Goal: Register for event/course

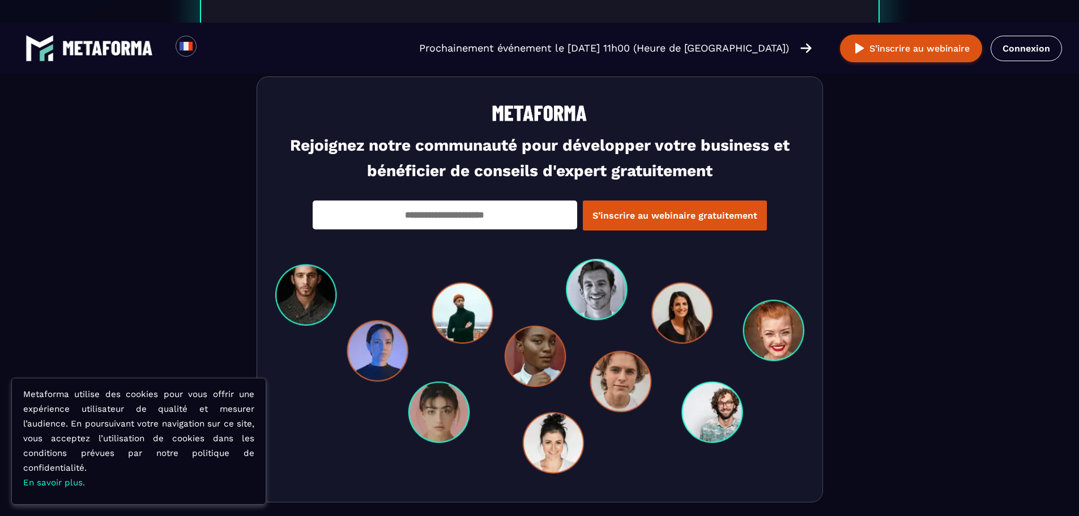
scroll to position [3411, 0]
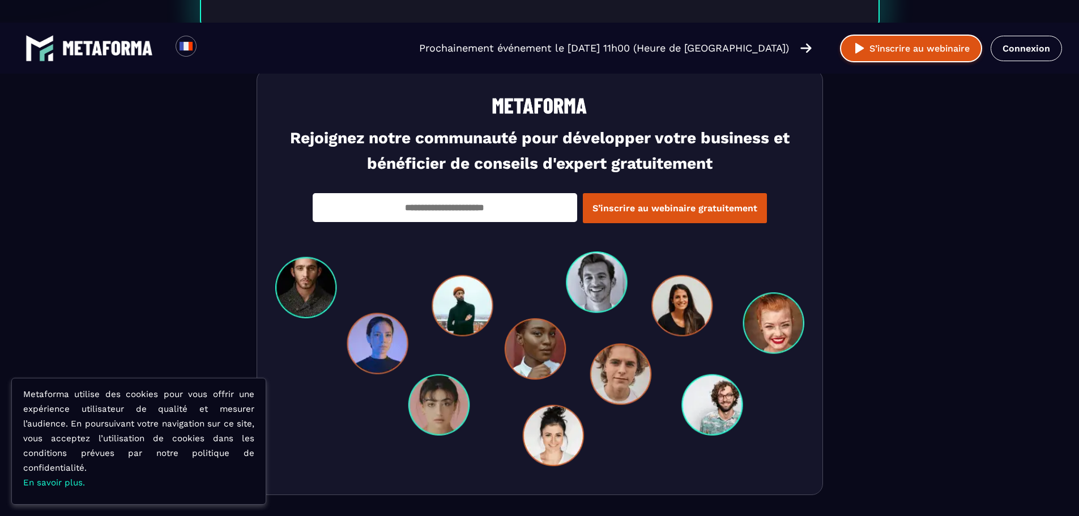
click at [910, 48] on button "S’inscrire au webinaire" at bounding box center [911, 49] width 142 height 28
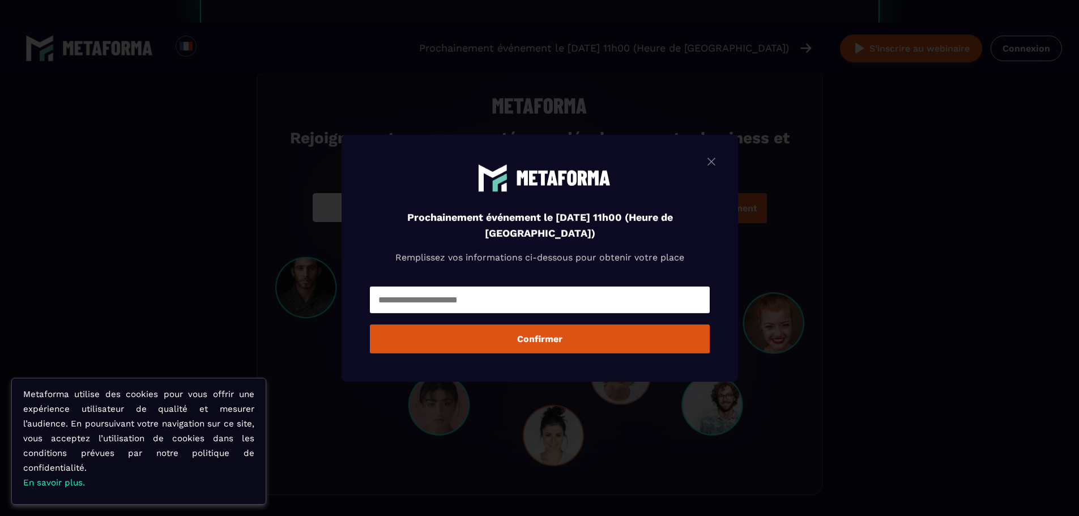
click at [439, 306] on input "Modal window" at bounding box center [540, 300] width 340 height 27
type input "**********"
click at [563, 340] on button "Confirmer" at bounding box center [540, 339] width 340 height 29
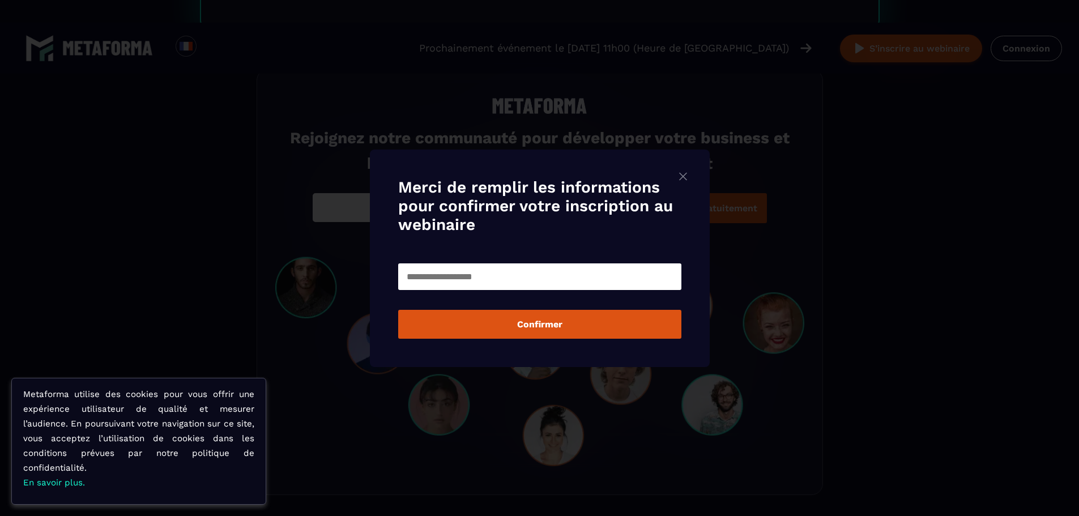
click at [452, 278] on input "Modal window" at bounding box center [539, 276] width 283 height 27
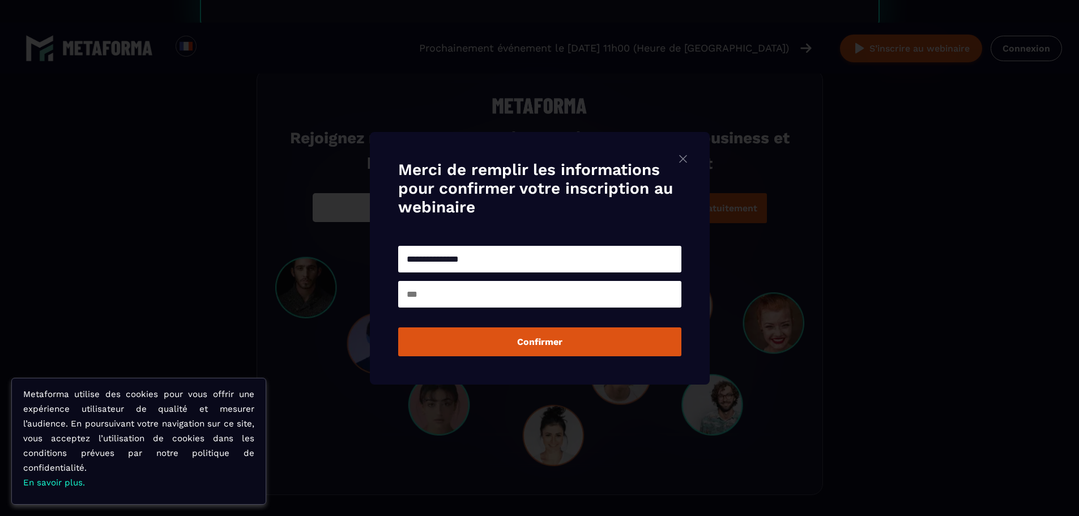
type input "**********"
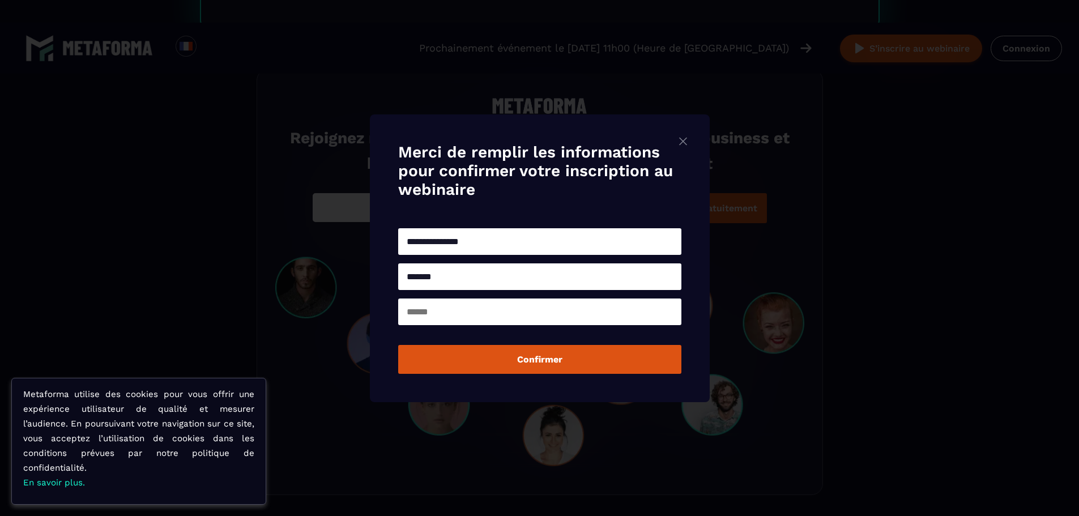
type input "*******"
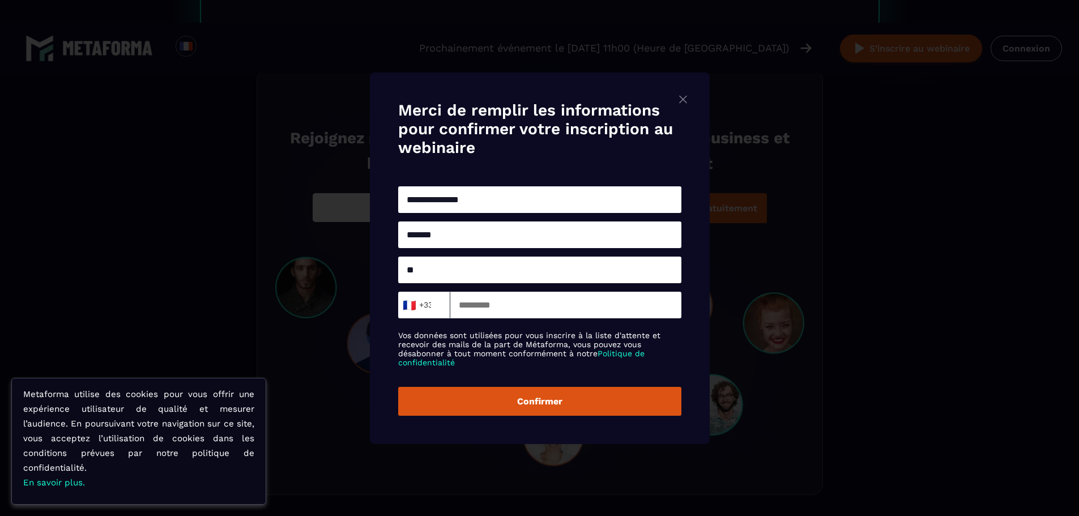
type input "*"
type input "********"
click at [468, 300] on input "Modal window" at bounding box center [565, 305] width 231 height 27
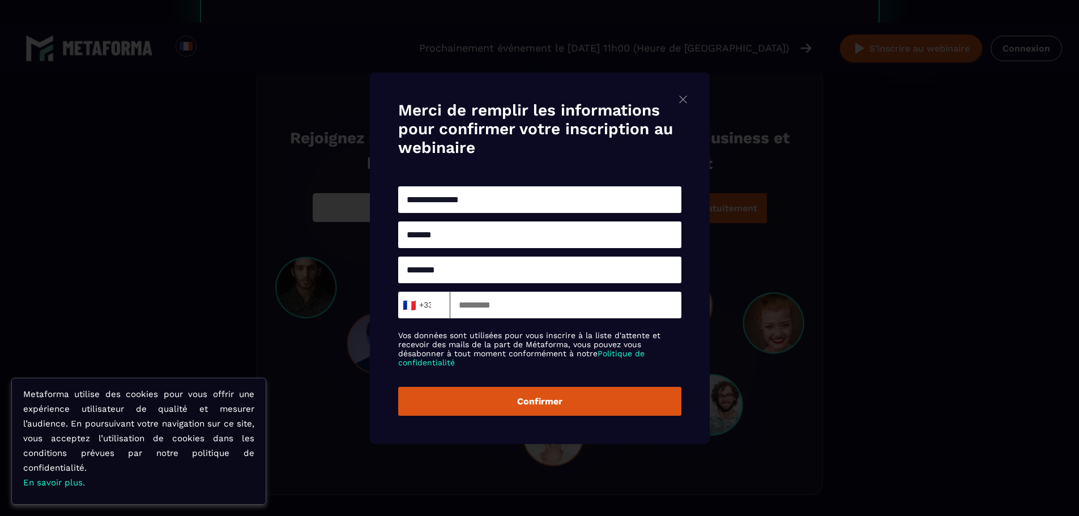
click at [684, 98] on img "Modal window" at bounding box center [683, 99] width 14 height 14
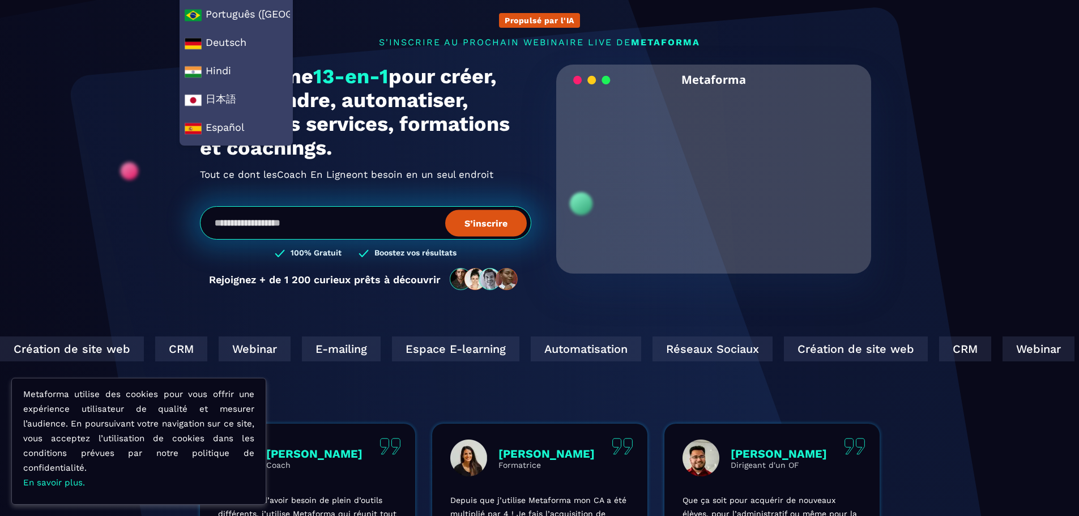
scroll to position [170, 0]
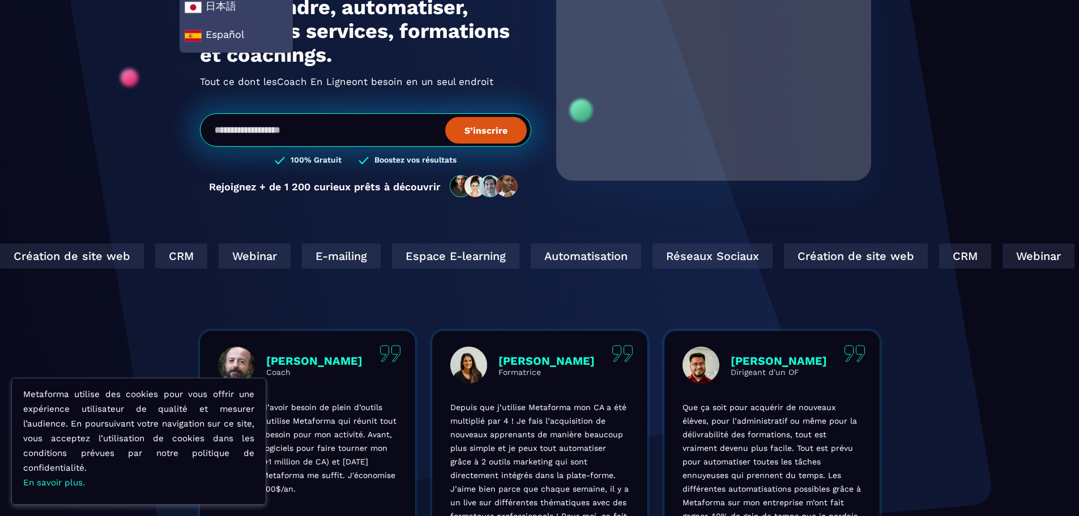
click at [185, 306] on div "Création de site web CRM Webinar E-mailing Espace E-learning Automatisation Rés…" at bounding box center [539, 287] width 1079 height 87
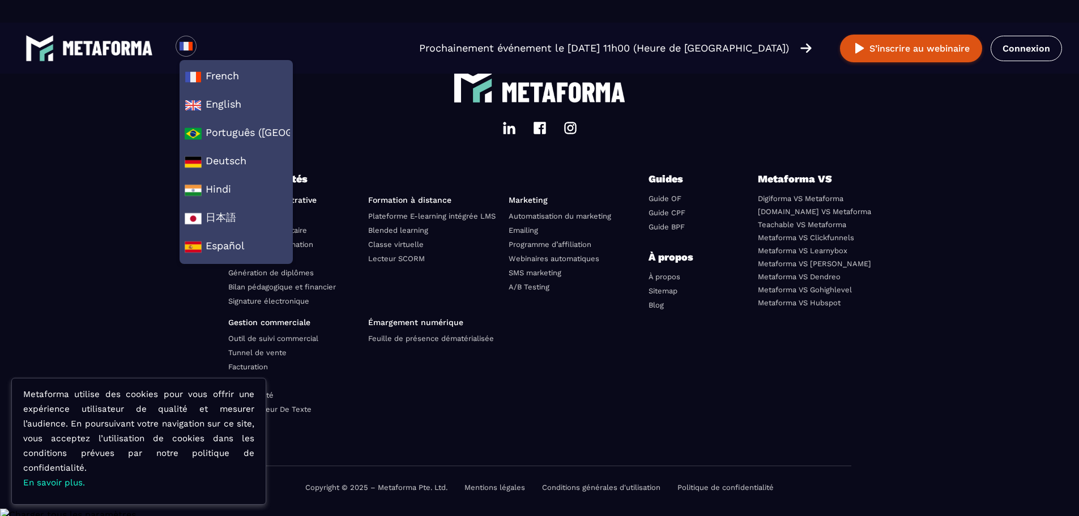
scroll to position [3939, 0]
click at [498, 492] on link "Mentions légales" at bounding box center [494, 487] width 61 height 8
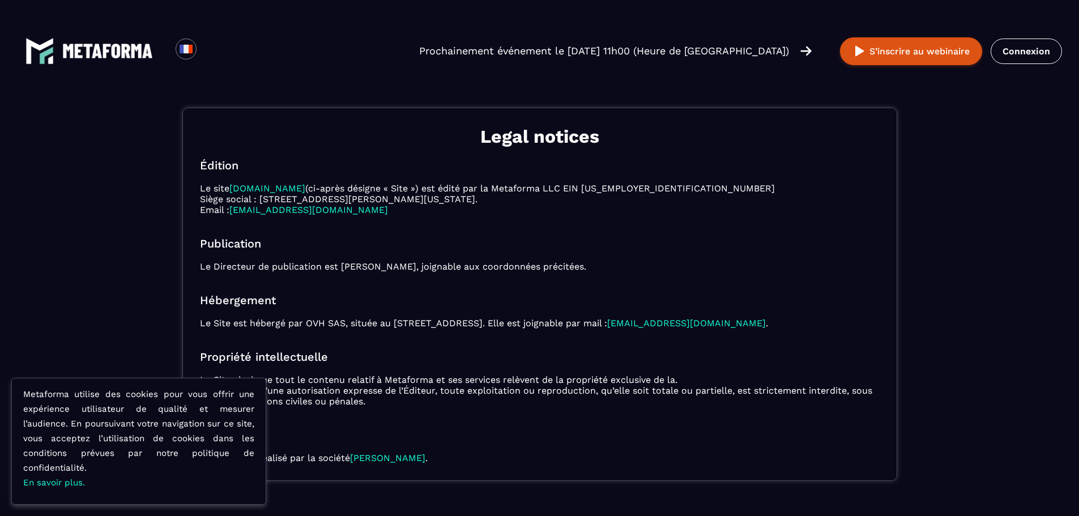
click at [365, 279] on div "Legal notices Édition Le site [DOMAIN_NAME] (ci-après désigne « Site ») est édi…" at bounding box center [539, 294] width 715 height 373
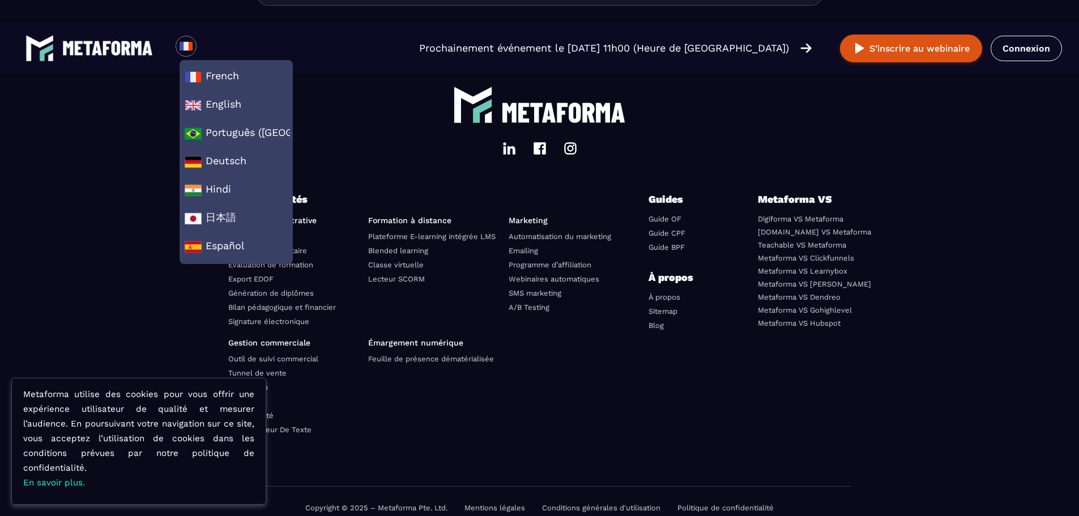
scroll to position [3331, 0]
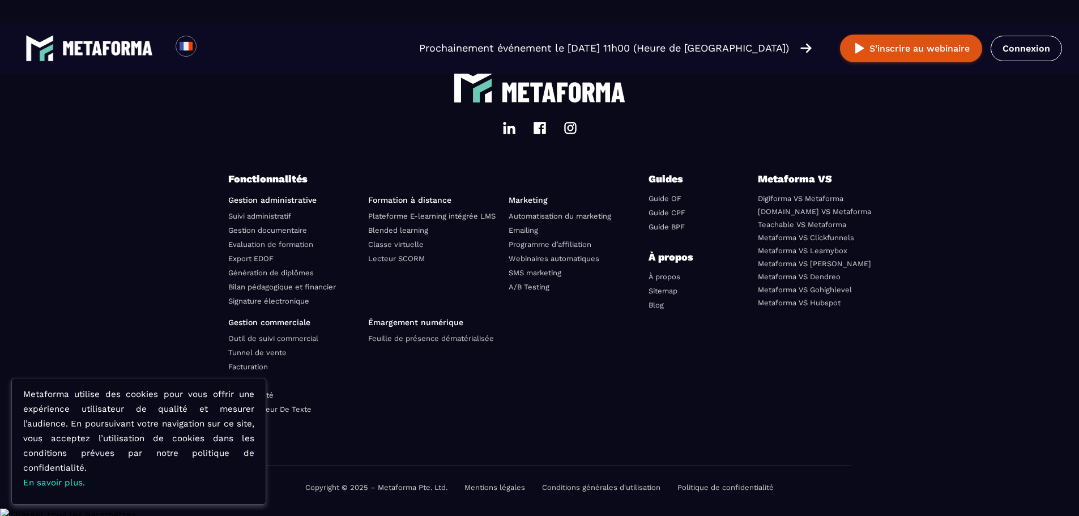
click at [58, 459] on p "Metaforma utilise des cookies pour vous offrir une expérience utilisateur de qu…" at bounding box center [138, 438] width 231 height 103
click at [102, 385] on div "Metaforma utilise des cookies pour vous offrir une expérience utilisateur de qu…" at bounding box center [139, 438] width 254 height 120
click at [90, 319] on footer "Fonctionnalités Gestion administrative Suivi administratif Gestion documentaire…" at bounding box center [539, 270] width 1079 height 478
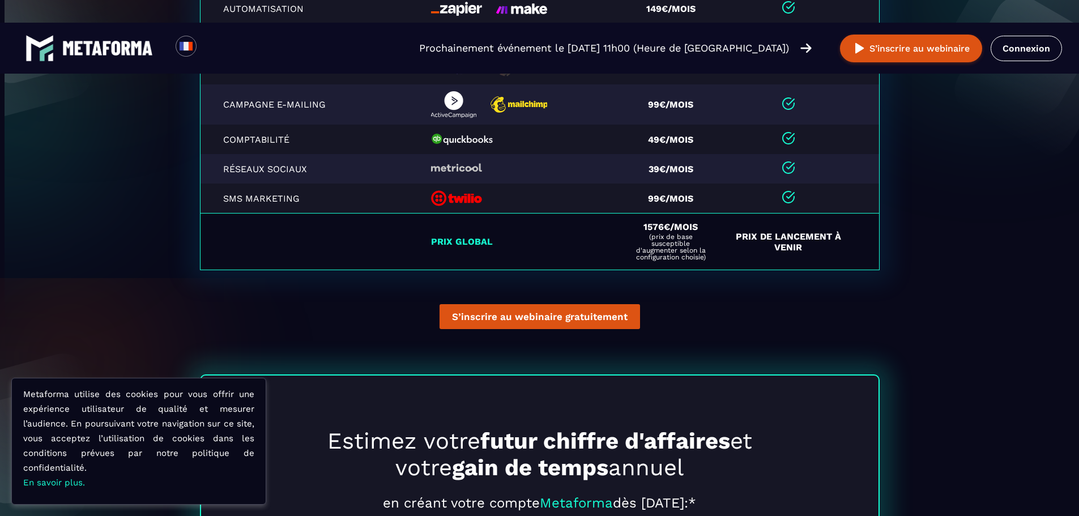
scroll to position [2084, 0]
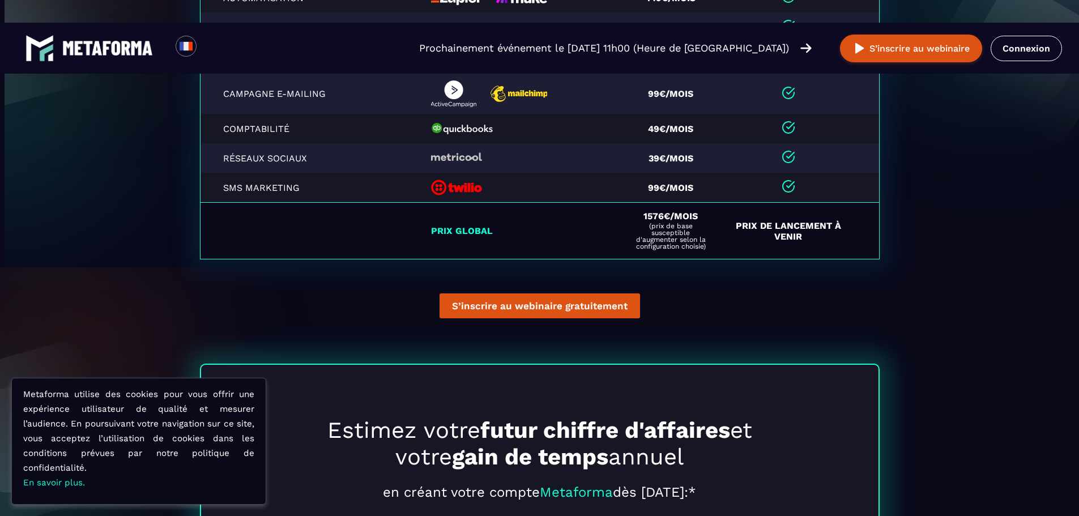
click at [774, 236] on td "Prix de Lancement à venir" at bounding box center [801, 231] width 156 height 57
click at [765, 259] on td "Prix de Lancement à venir" at bounding box center [801, 231] width 156 height 57
click at [773, 238] on td "Prix de Lancement à venir" at bounding box center [801, 231] width 156 height 57
click at [799, 236] on td "Prix de Lancement à venir" at bounding box center [801, 231] width 156 height 57
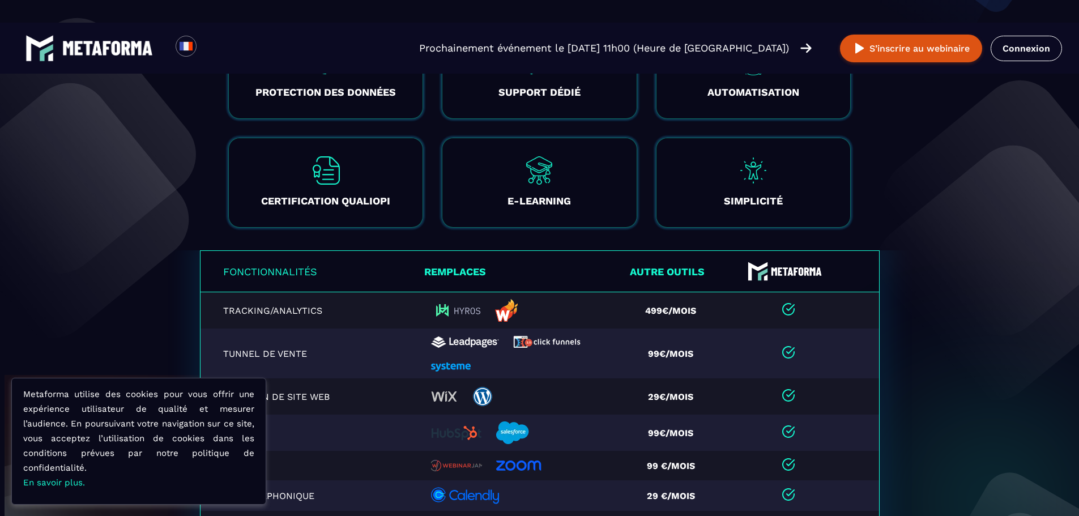
scroll to position [1593, 0]
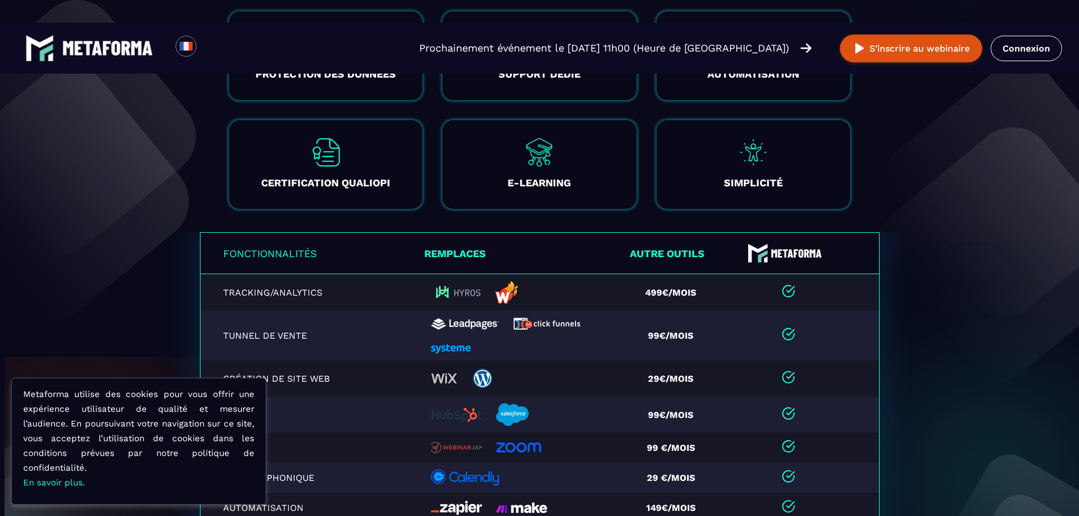
click at [663, 255] on th "Autre outils" at bounding box center [674, 253] width 97 height 41
click at [805, 253] on img at bounding box center [796, 253] width 51 height 8
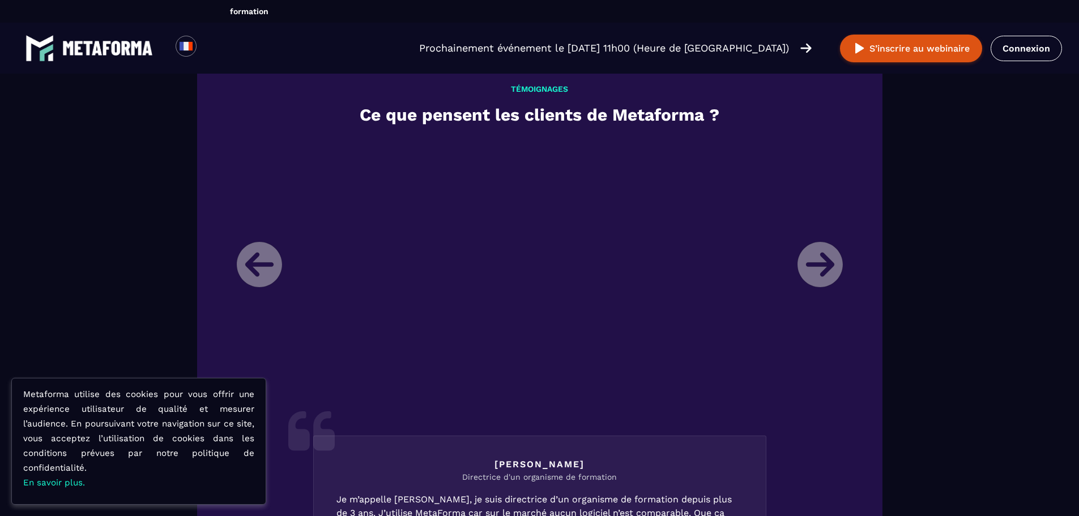
scroll to position [1291, 0]
